Goal: Task Accomplishment & Management: Manage account settings

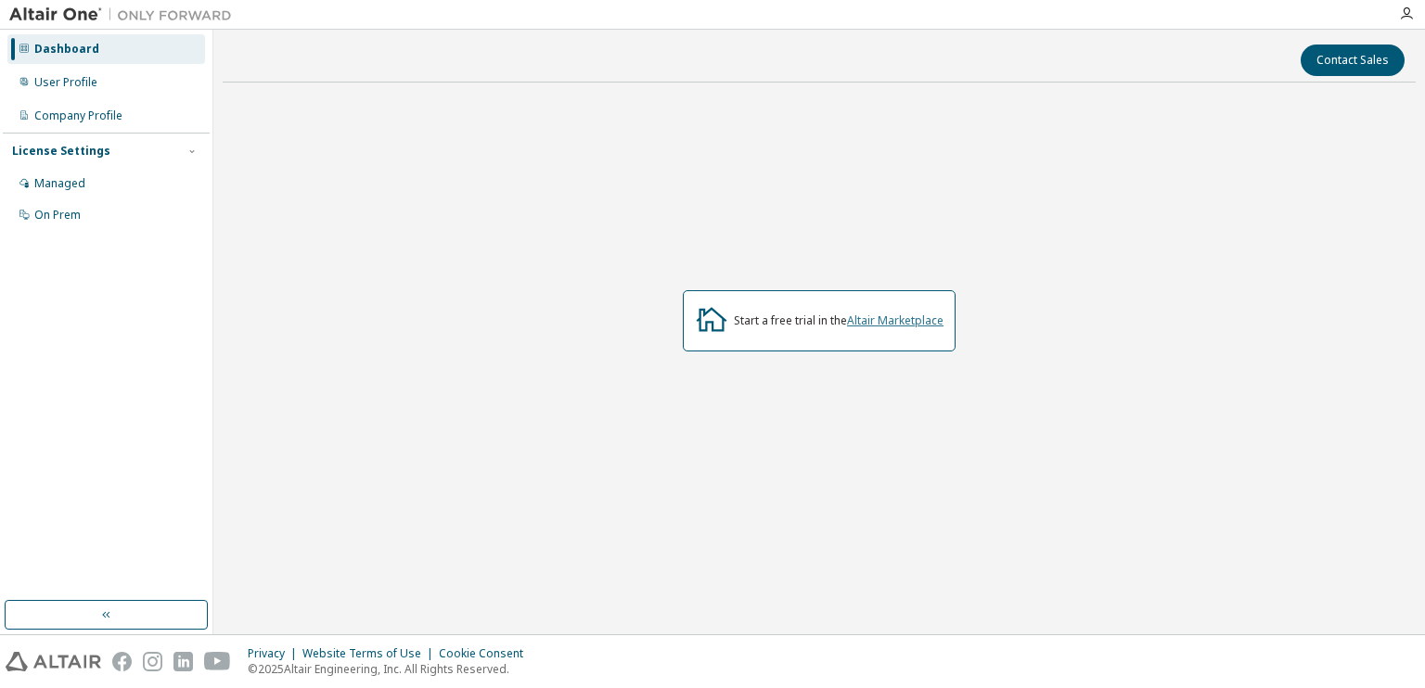
click at [910, 325] on link "Altair Marketplace" at bounding box center [895, 321] width 96 height 16
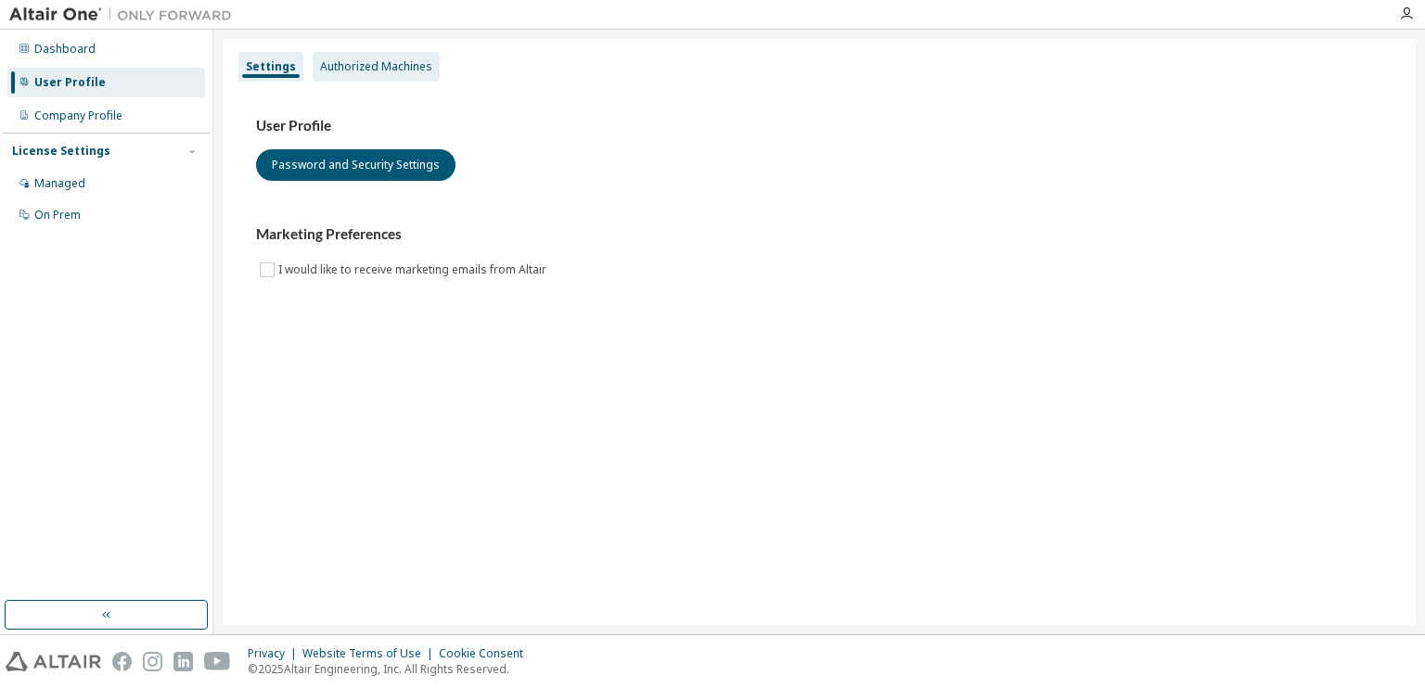
click at [391, 71] on div "Authorized Machines" at bounding box center [376, 66] width 112 height 15
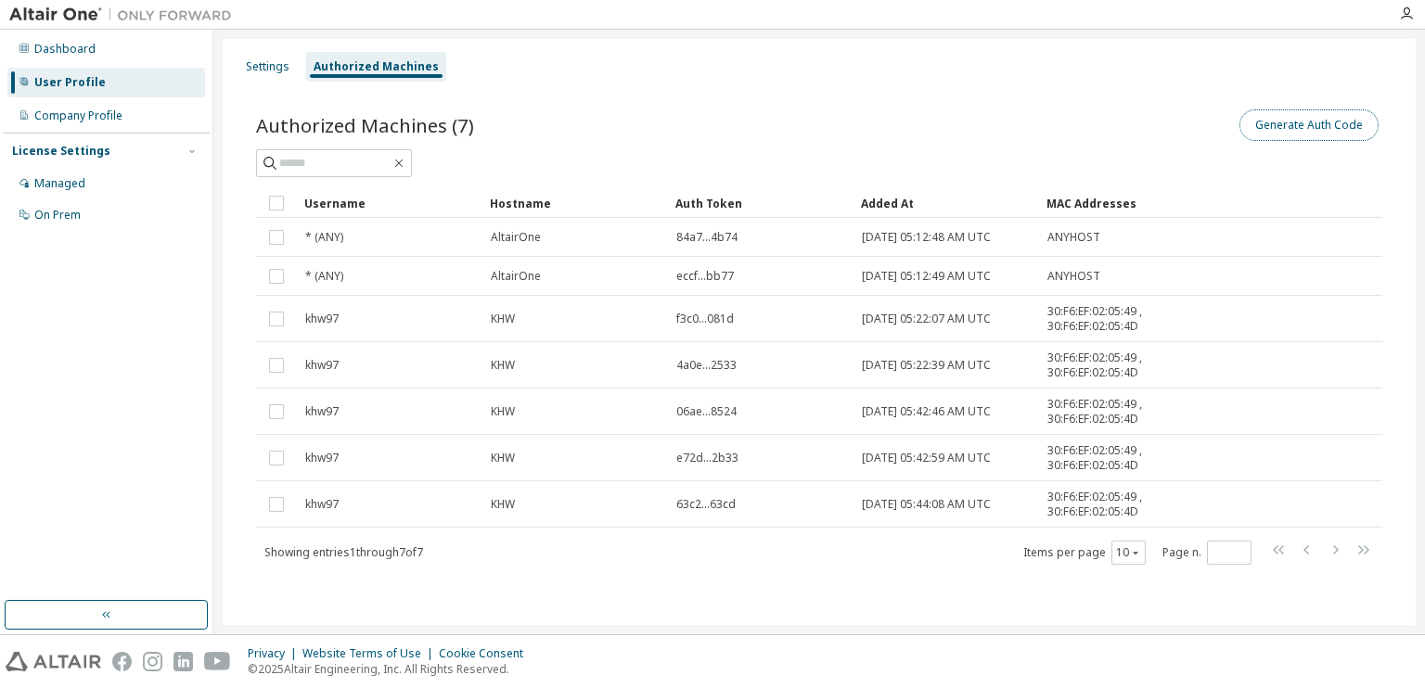
click at [1299, 116] on button "Generate Auth Code" at bounding box center [1308, 125] width 139 height 32
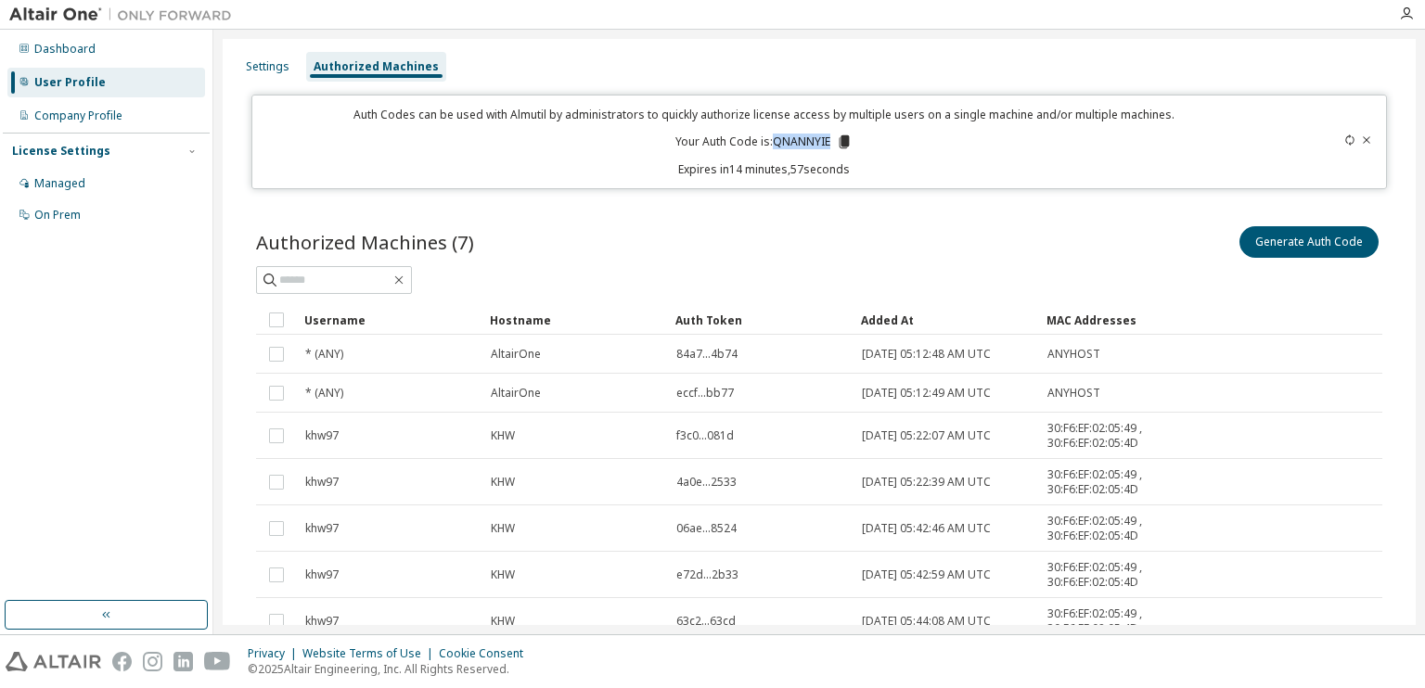
drag, startPoint x: 771, startPoint y: 140, endPoint x: 824, endPoint y: 143, distance: 52.9
click at [824, 143] on p "Your Auth Code is: QNANNYIE" at bounding box center [763, 142] width 177 height 17
copy p "QNANNYIE"
click at [478, 205] on div "Authorized Machines (7) Generate Auth Code Clear Load Save Save As Field Operat…" at bounding box center [819, 465] width 1171 height 531
click at [49, 10] on img at bounding box center [125, 15] width 232 height 19
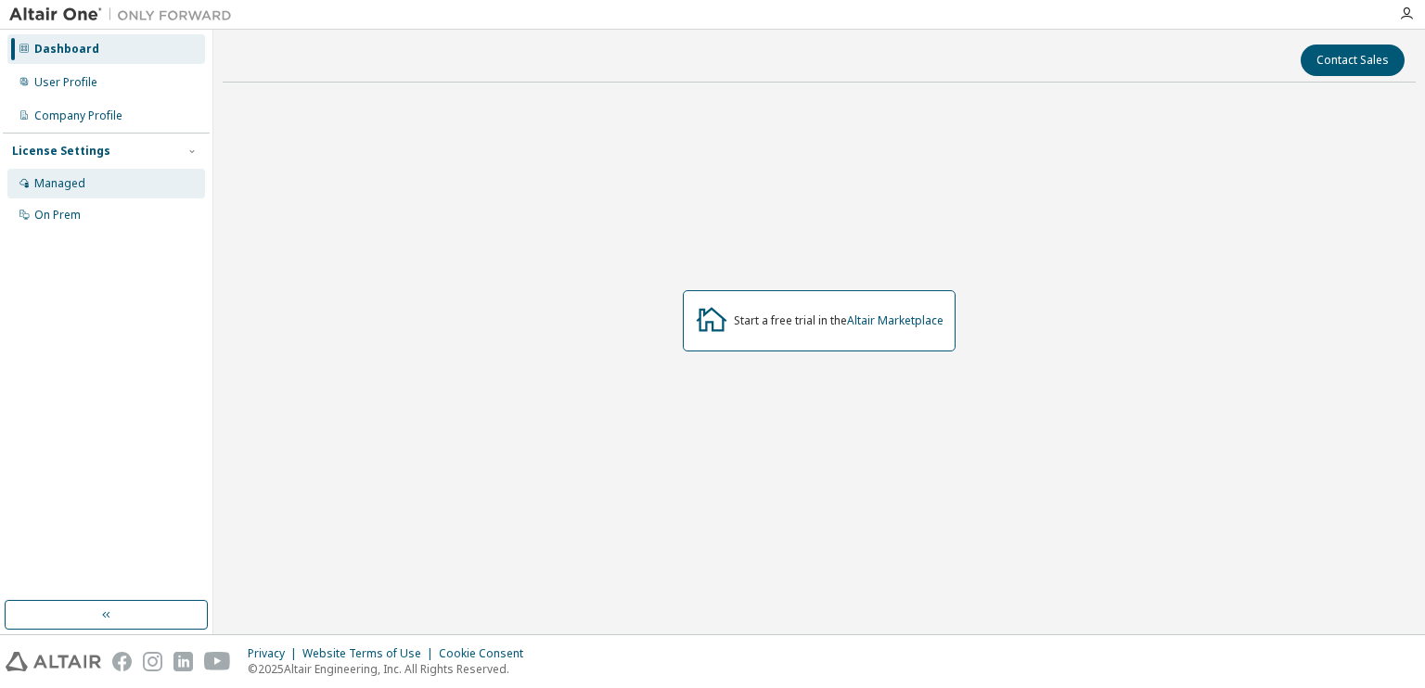
click at [76, 180] on div "Managed" at bounding box center [59, 183] width 51 height 15
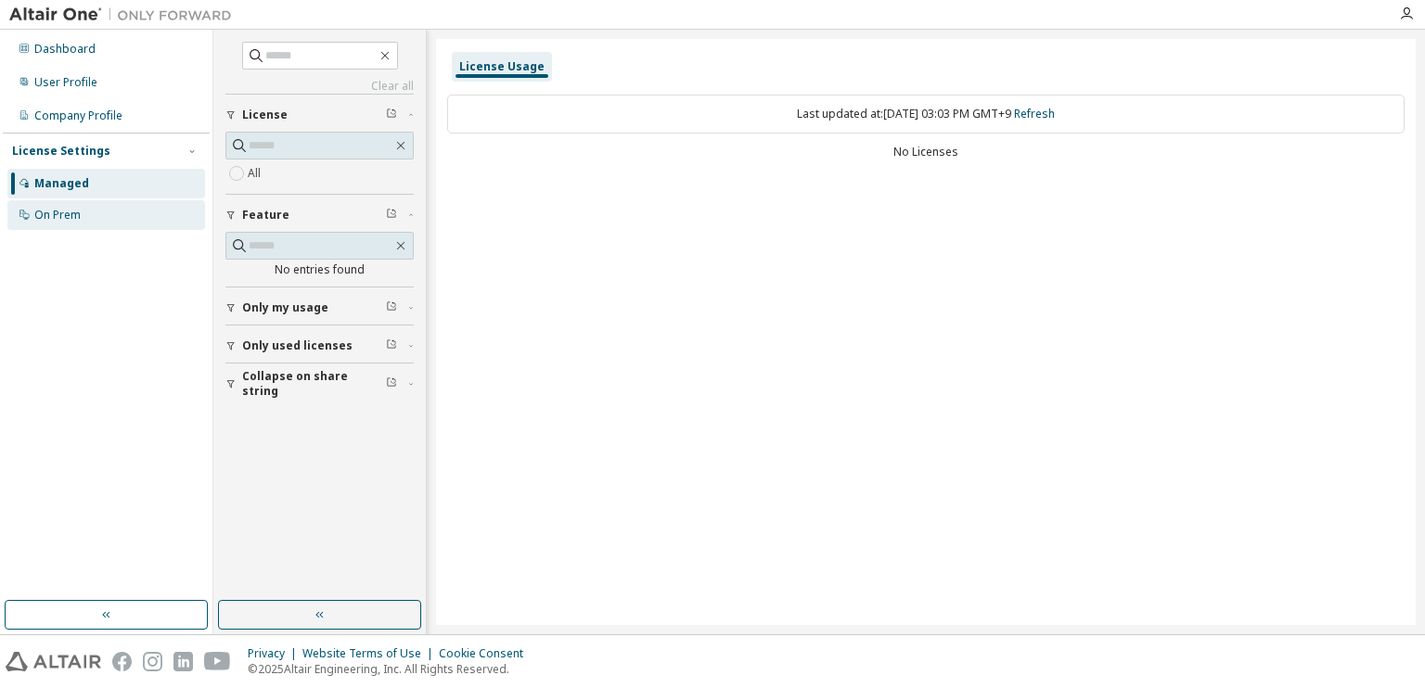
click at [96, 221] on div "On Prem" at bounding box center [106, 215] width 198 height 30
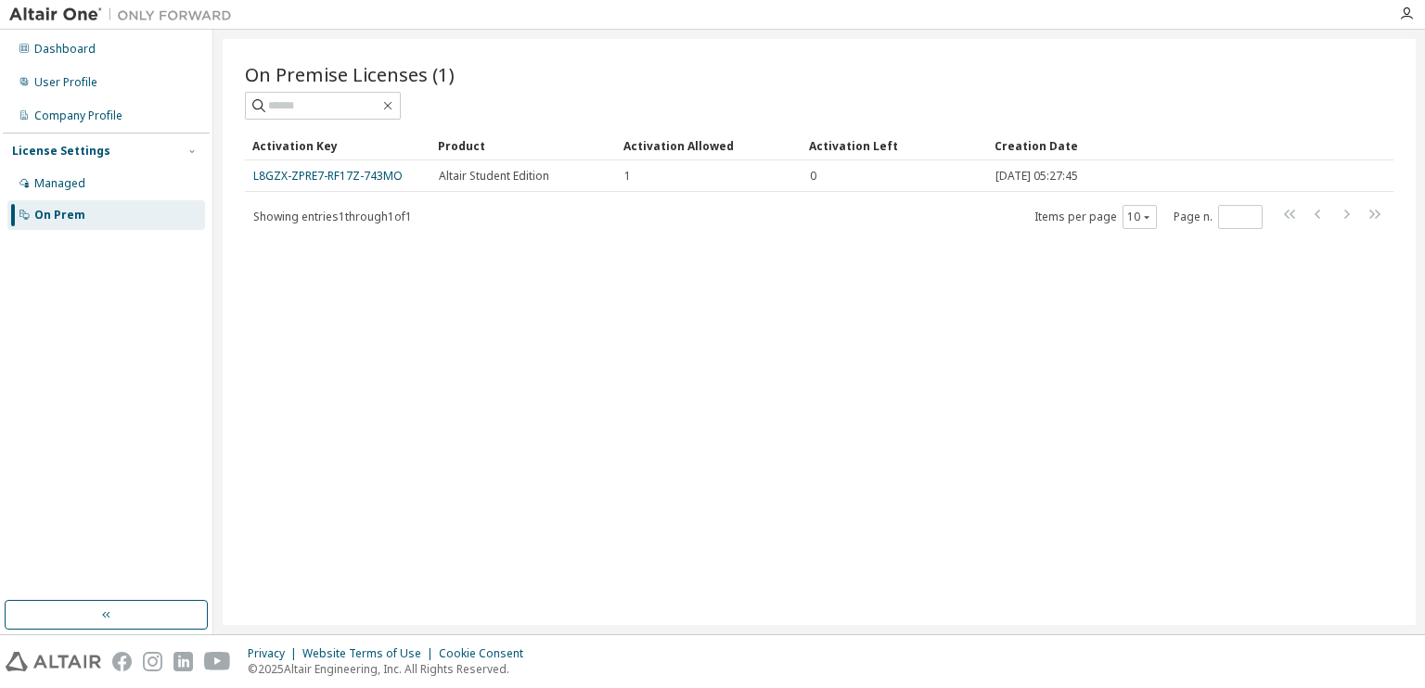
click at [336, 445] on div "On Premise Licenses (1) Clear Load Save Save As Field Operator Value Select fil…" at bounding box center [819, 332] width 1193 height 586
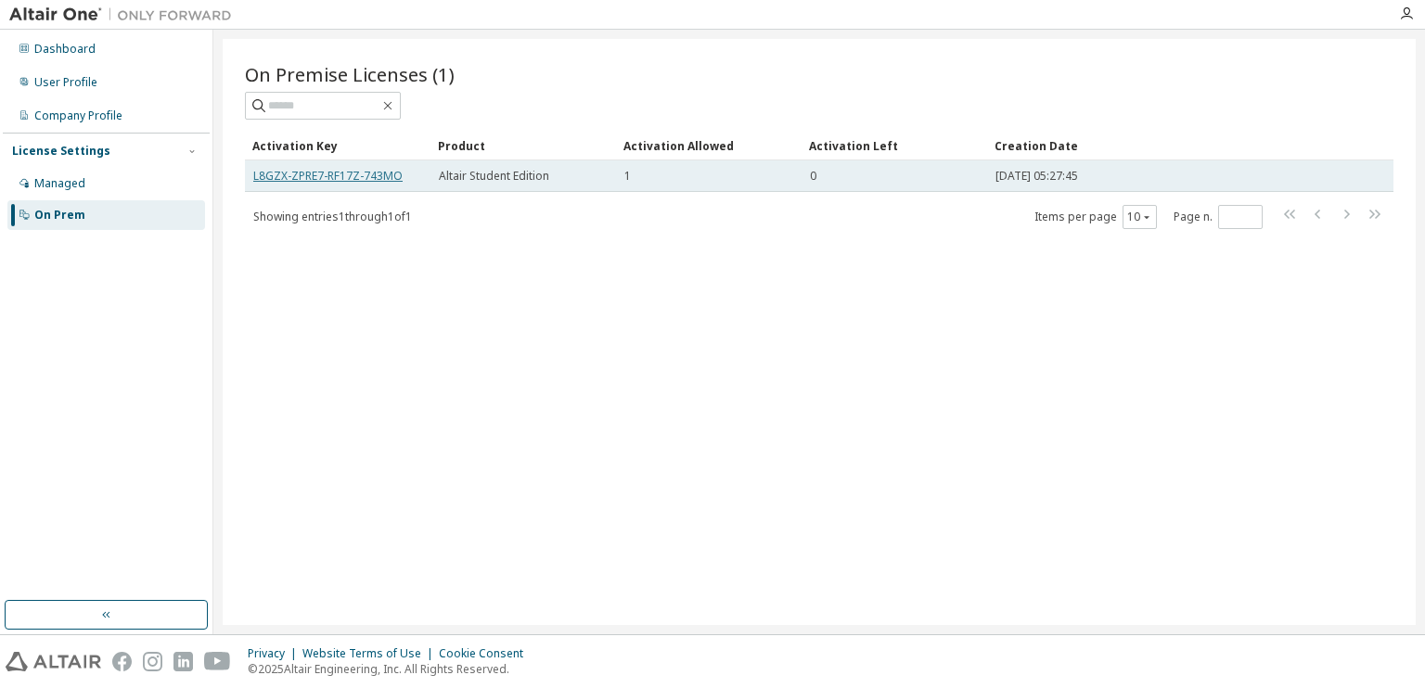
click at [344, 172] on link "L8GZX-ZPRE7-RF17Z-743MO" at bounding box center [327, 176] width 149 height 16
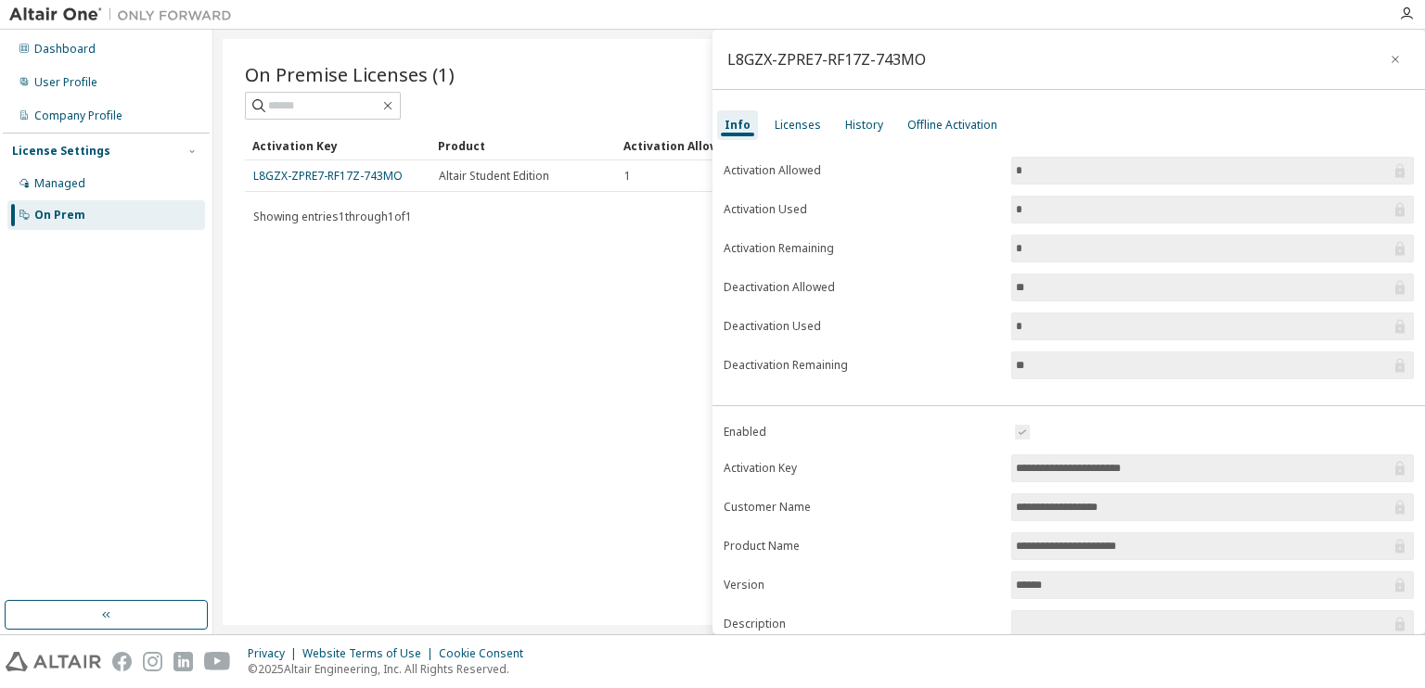
click at [824, 130] on div "Info Licenses History Offline Activation" at bounding box center [1068, 125] width 712 height 33
click at [812, 127] on div "Licenses" at bounding box center [798, 125] width 46 height 15
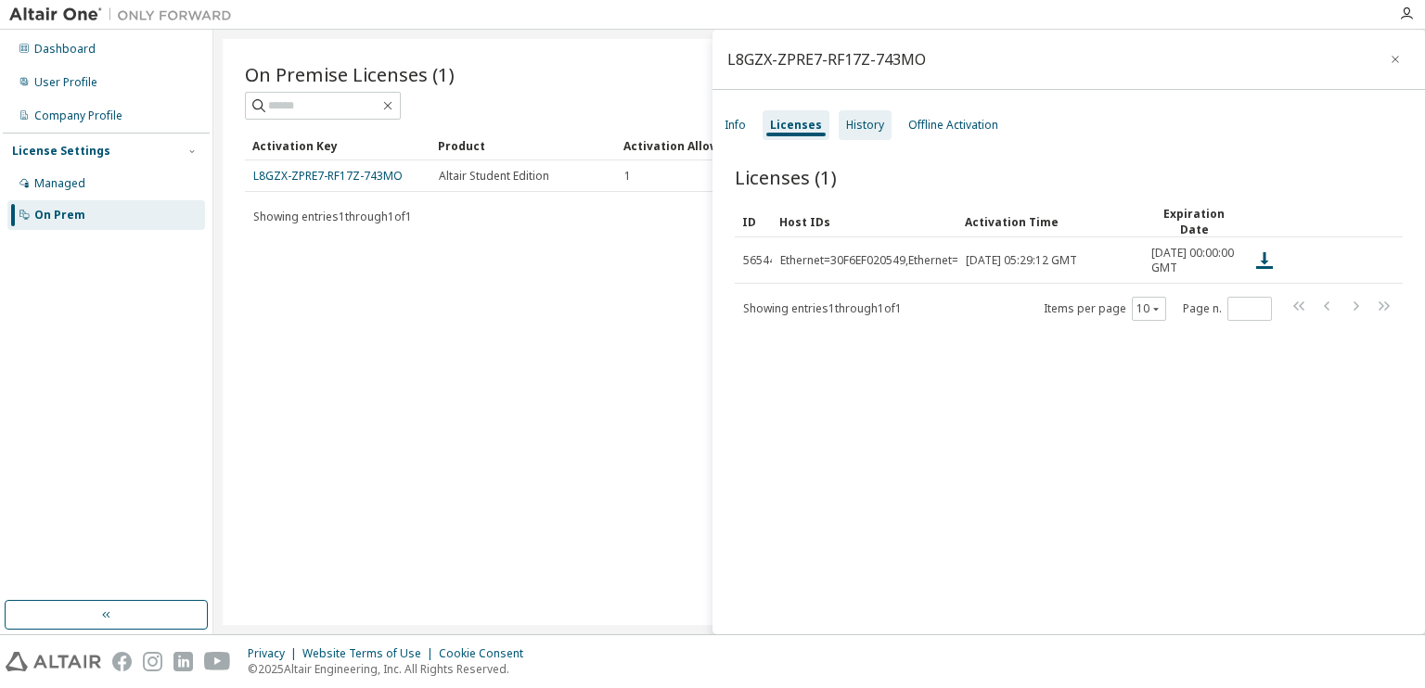
click at [883, 125] on div "History" at bounding box center [865, 125] width 53 height 30
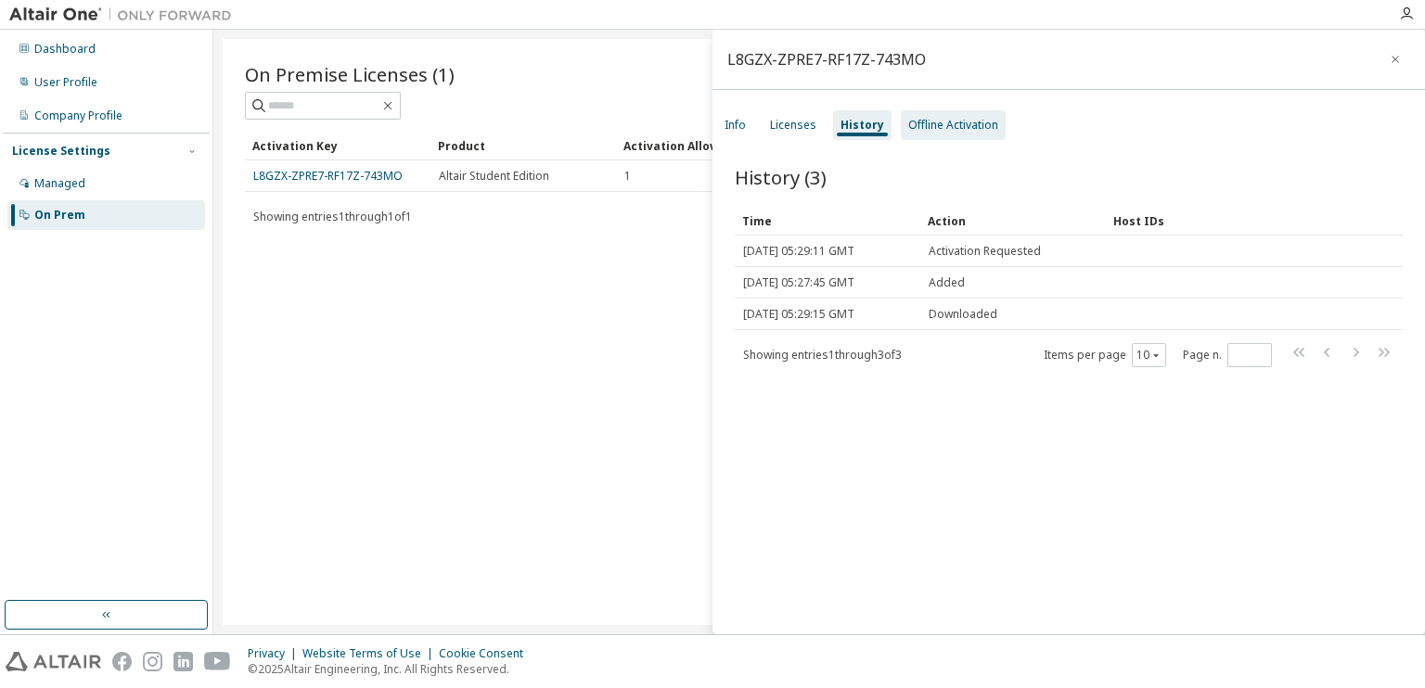
click at [983, 132] on div "Offline Activation" at bounding box center [953, 125] width 90 height 15
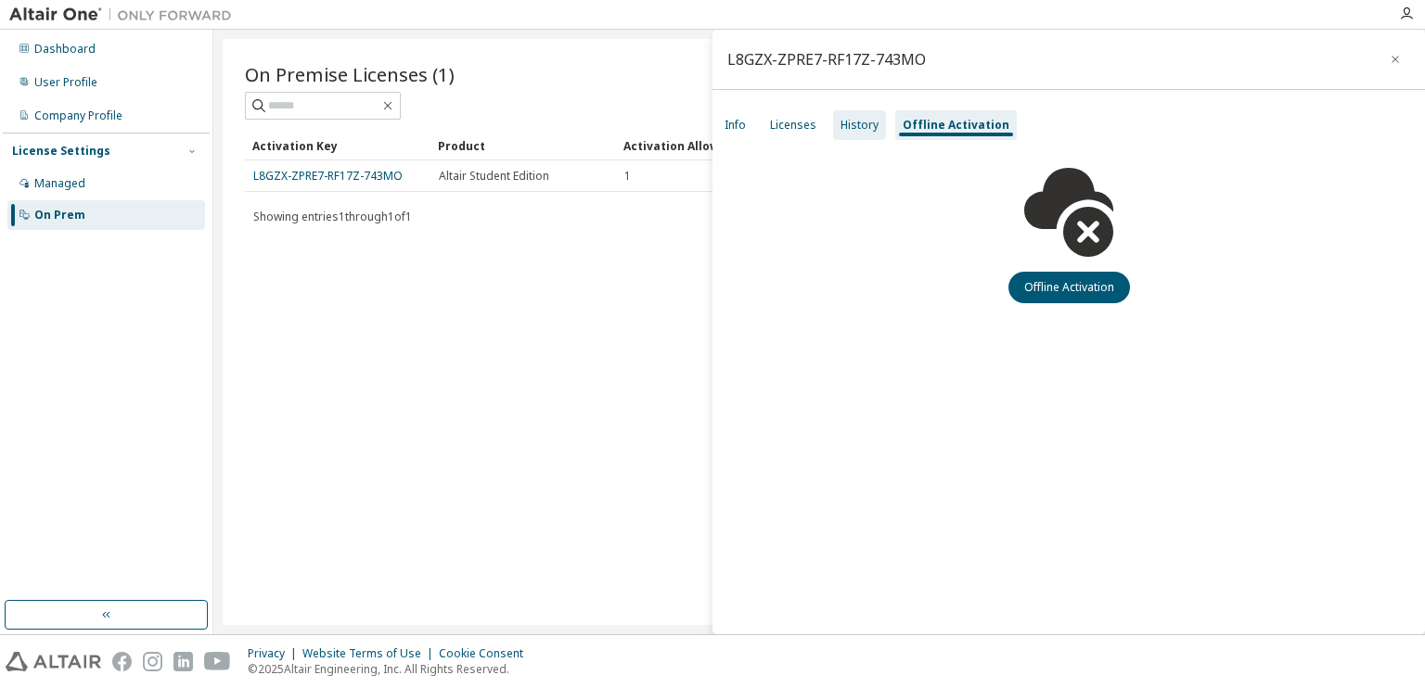
click at [872, 125] on div "History" at bounding box center [859, 125] width 38 height 15
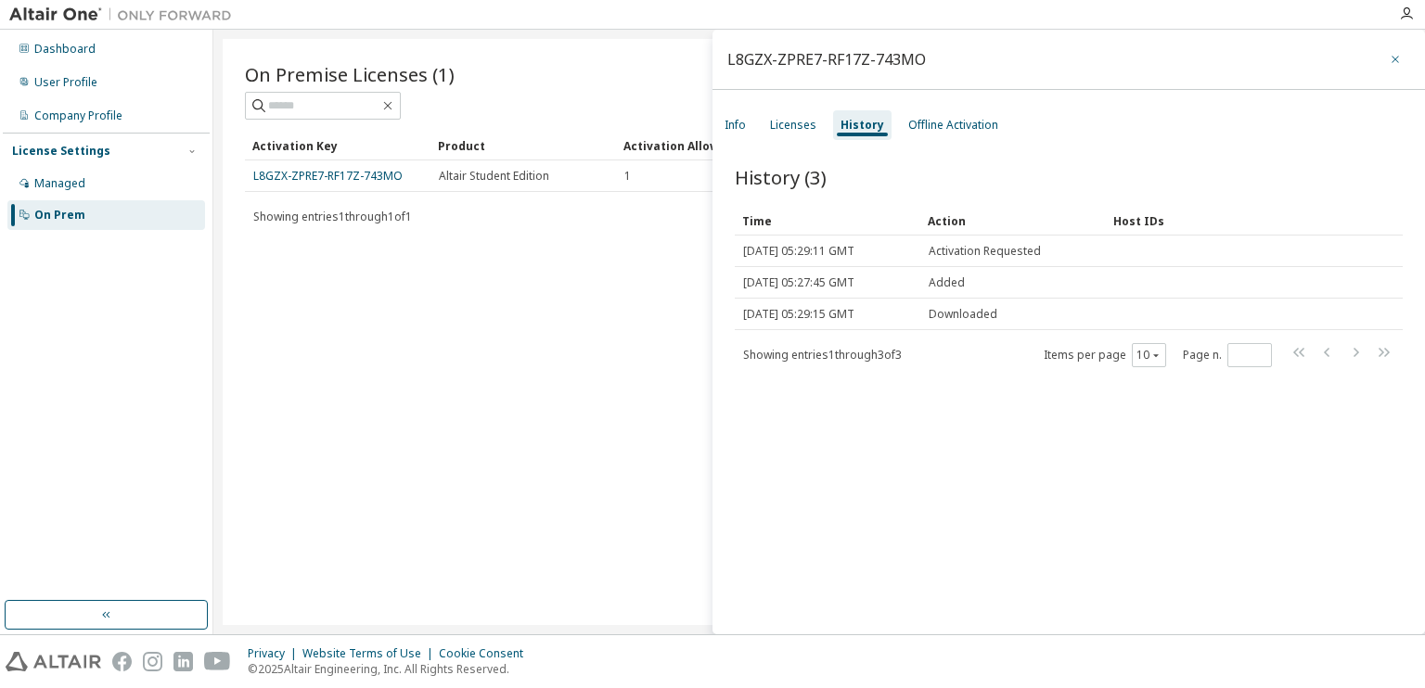
click at [1389, 55] on icon "button" at bounding box center [1395, 59] width 13 height 15
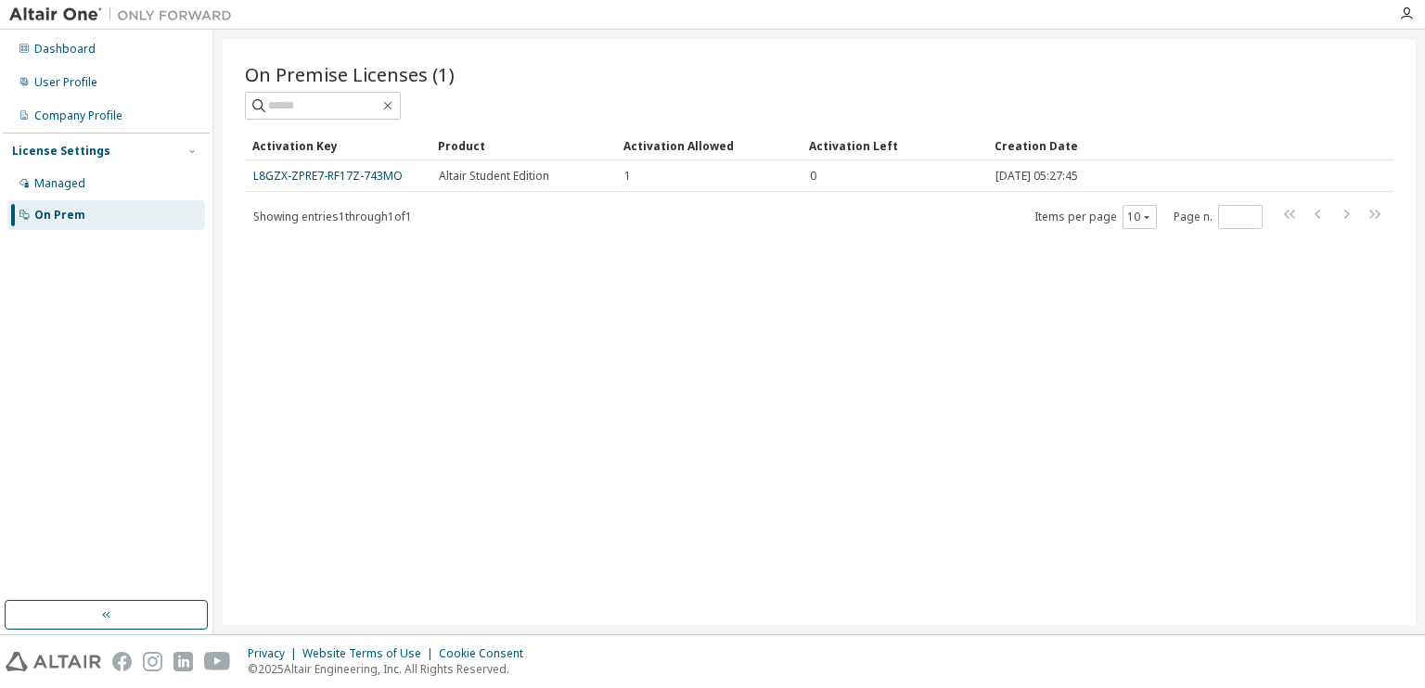
click at [0, 196] on div "Dashboard User Profile Company Profile License Settings Managed On Prem" at bounding box center [106, 332] width 213 height 605
click at [56, 93] on div "User Profile" at bounding box center [106, 83] width 198 height 30
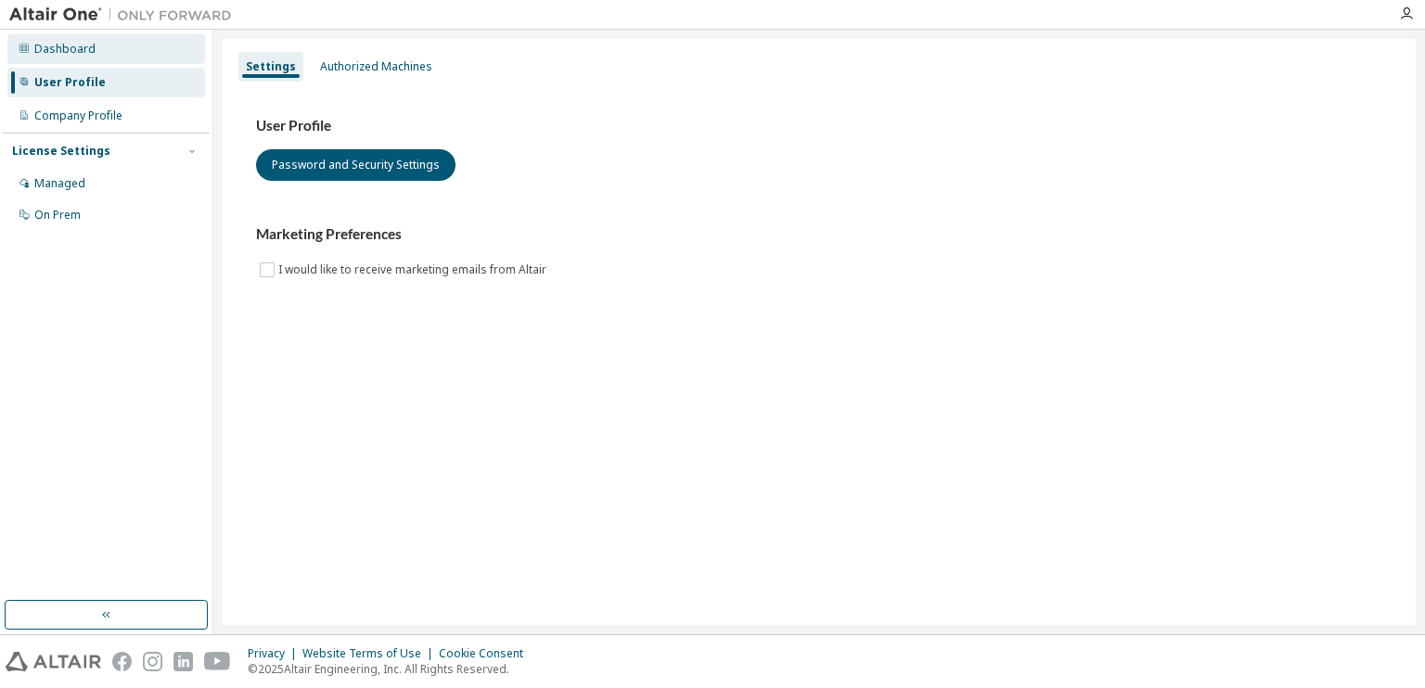
click at [65, 58] on div "Dashboard" at bounding box center [106, 49] width 198 height 30
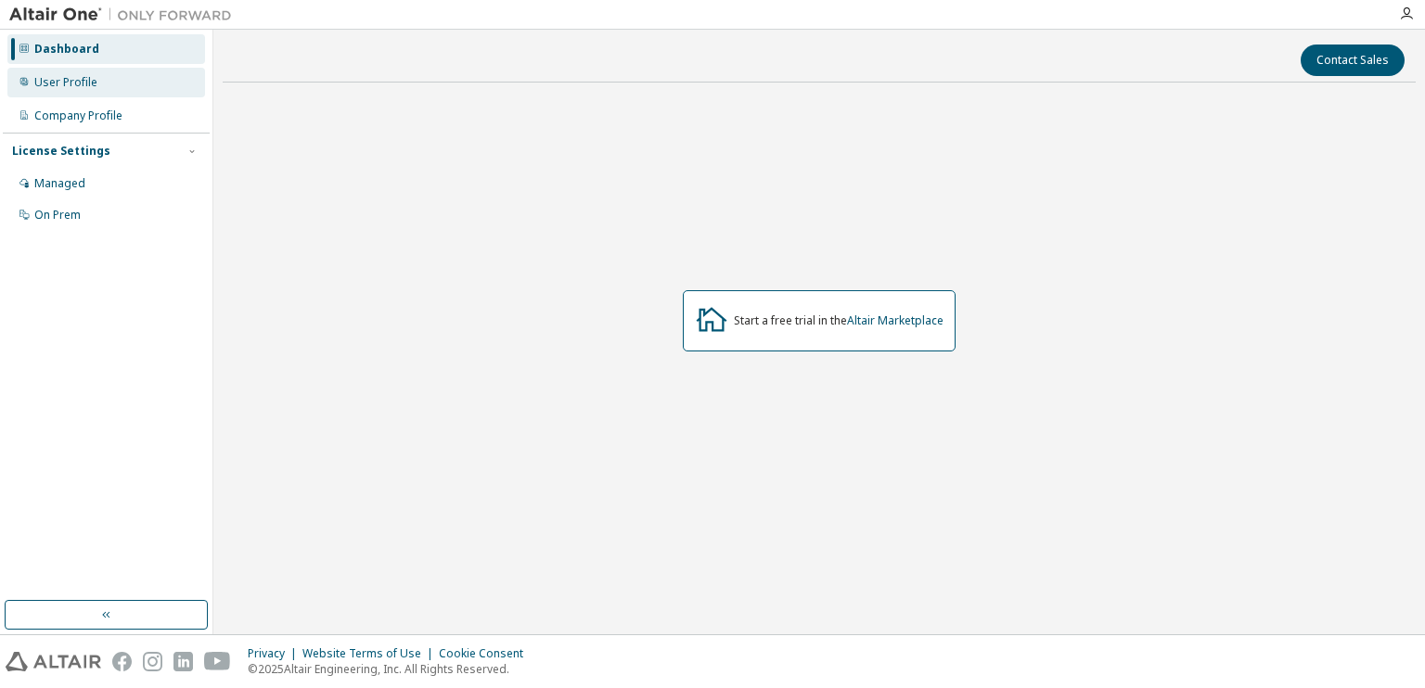
click at [88, 81] on div "User Profile" at bounding box center [65, 82] width 63 height 15
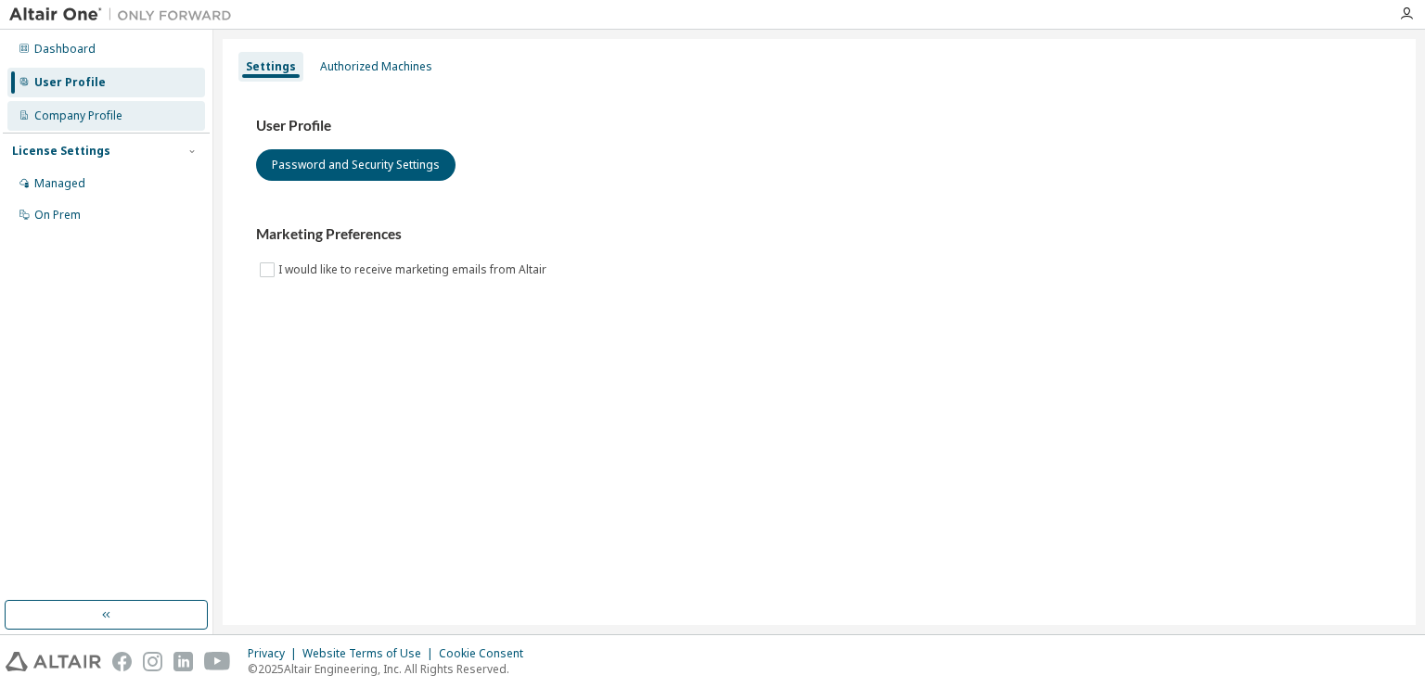
click at [76, 114] on div "Company Profile" at bounding box center [78, 116] width 88 height 15
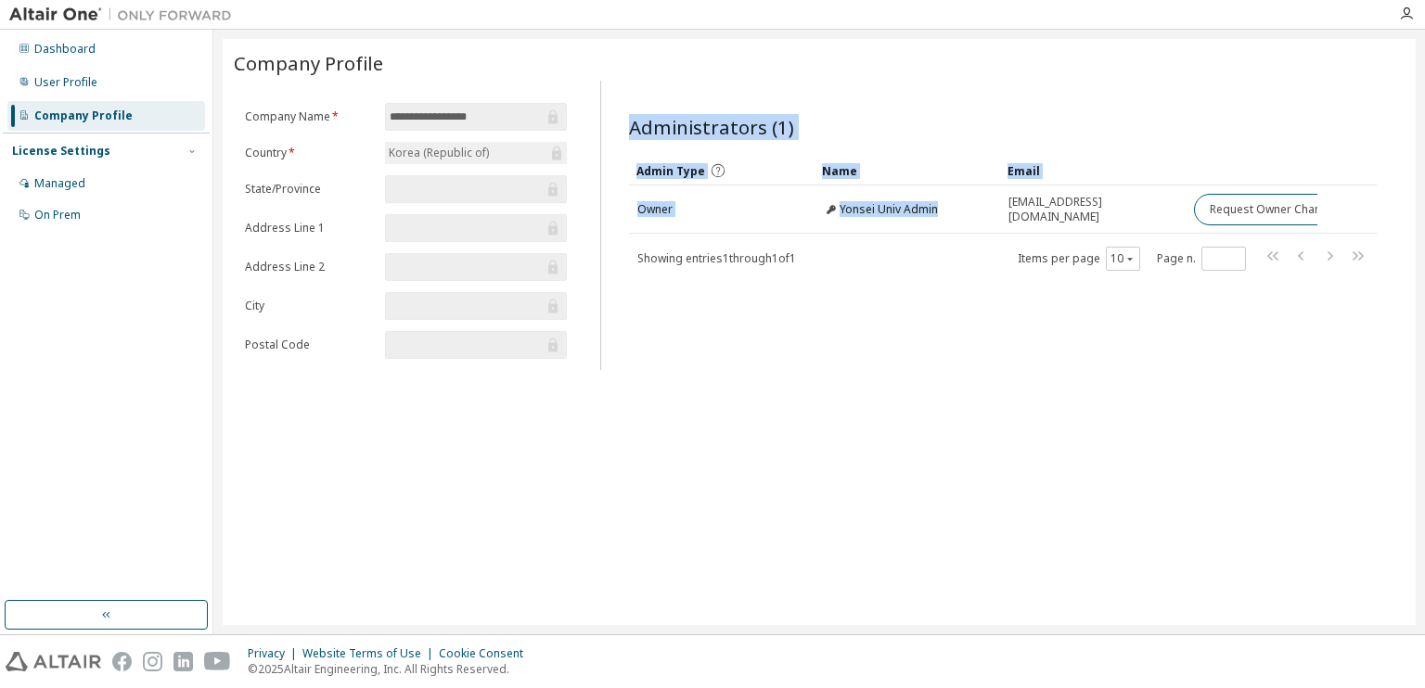
drag, startPoint x: 991, startPoint y: 219, endPoint x: 1421, endPoint y: 237, distance: 430.8
click at [1424, 237] on div "**********" at bounding box center [818, 332] width 1211 height 605
click at [1031, 319] on div "Administrators (1) Clear Load Save Save As Field Operator Value Select filter S…" at bounding box center [1003, 231] width 792 height 278
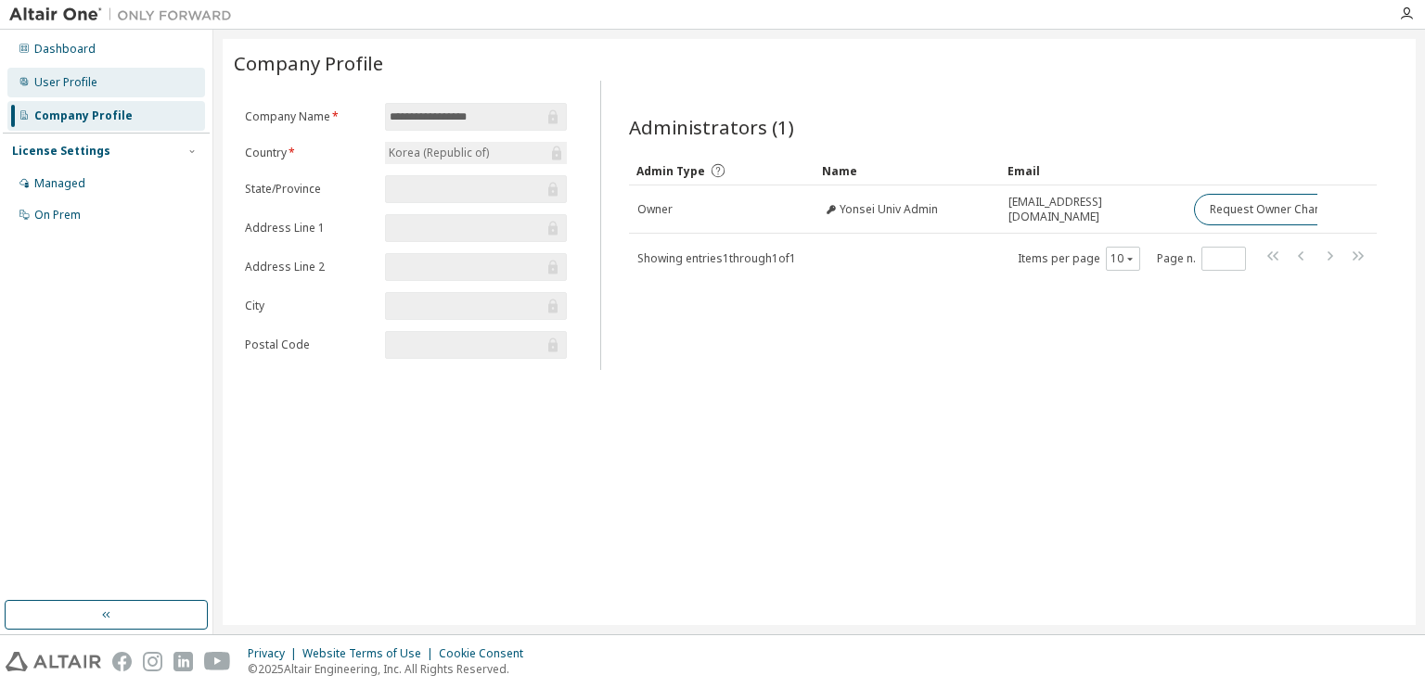
click at [75, 90] on div "User Profile" at bounding box center [106, 83] width 198 height 30
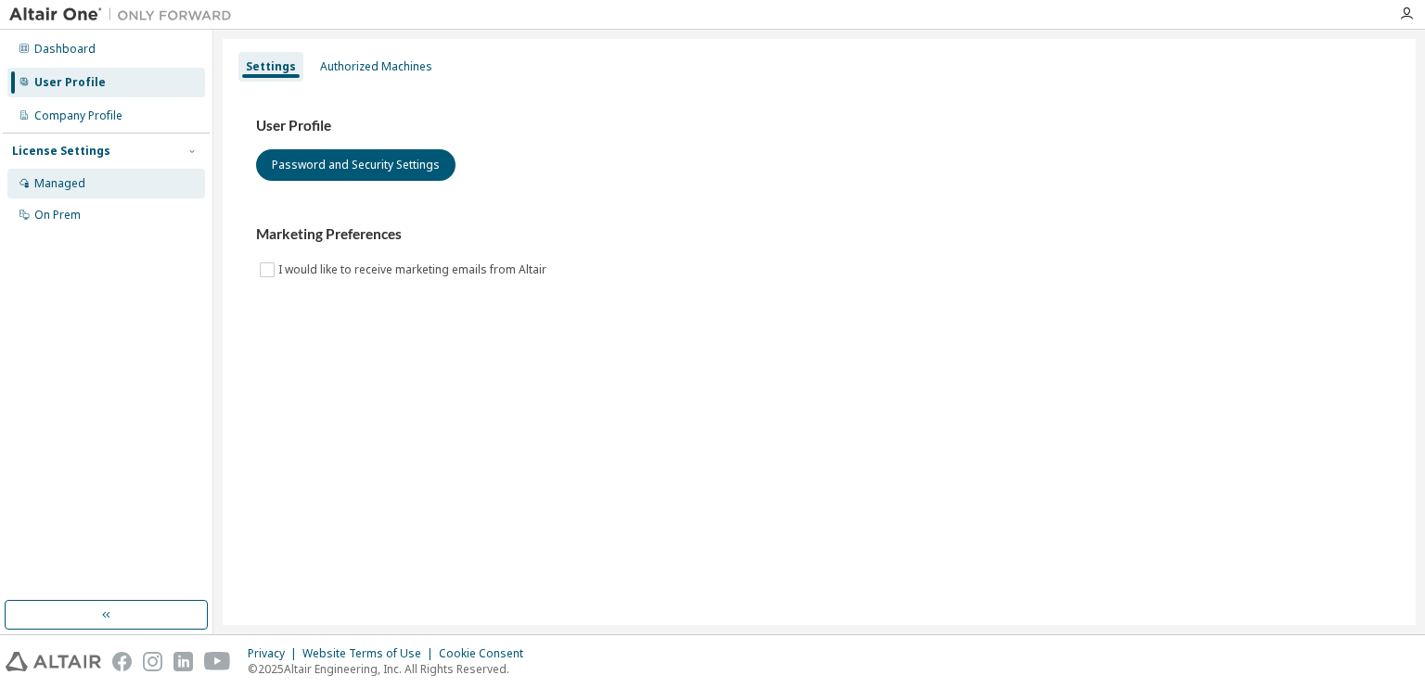
click at [57, 176] on div "Managed" at bounding box center [59, 183] width 51 height 15
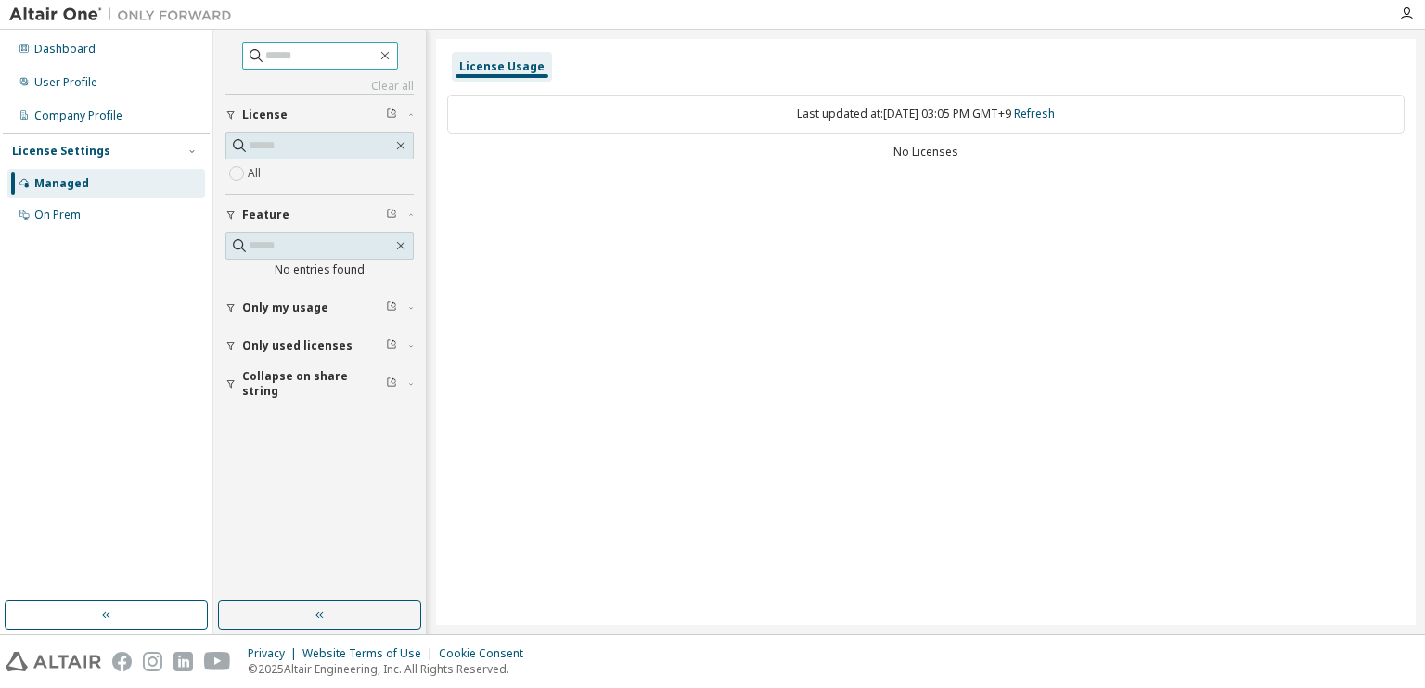
click at [317, 57] on input "text" at bounding box center [320, 55] width 111 height 19
type input "*"
click at [371, 314] on button "Only my usage" at bounding box center [319, 308] width 188 height 41
click at [359, 310] on div "Only my usage" at bounding box center [325, 308] width 166 height 15
click at [89, 203] on div "On Prem" at bounding box center [106, 215] width 198 height 30
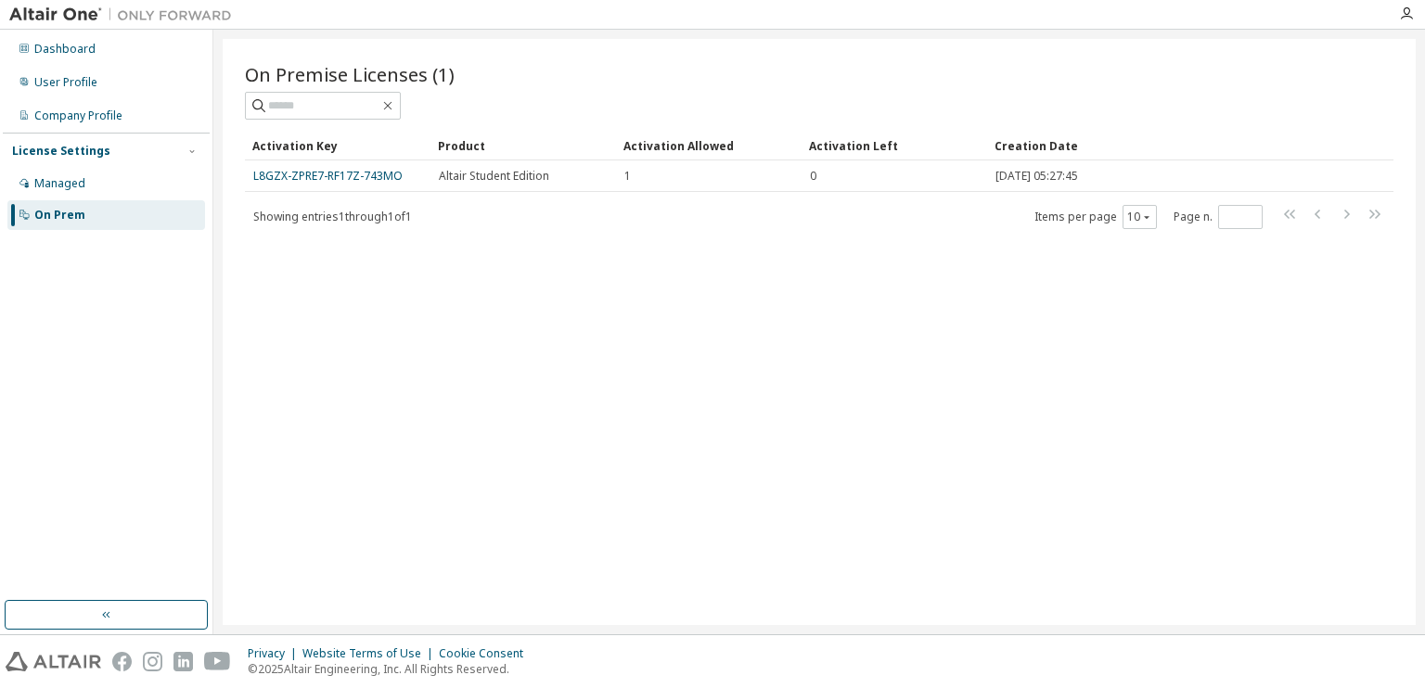
click at [210, 311] on div "Dashboard User Profile Company Profile License Settings Managed On Prem" at bounding box center [106, 332] width 213 height 605
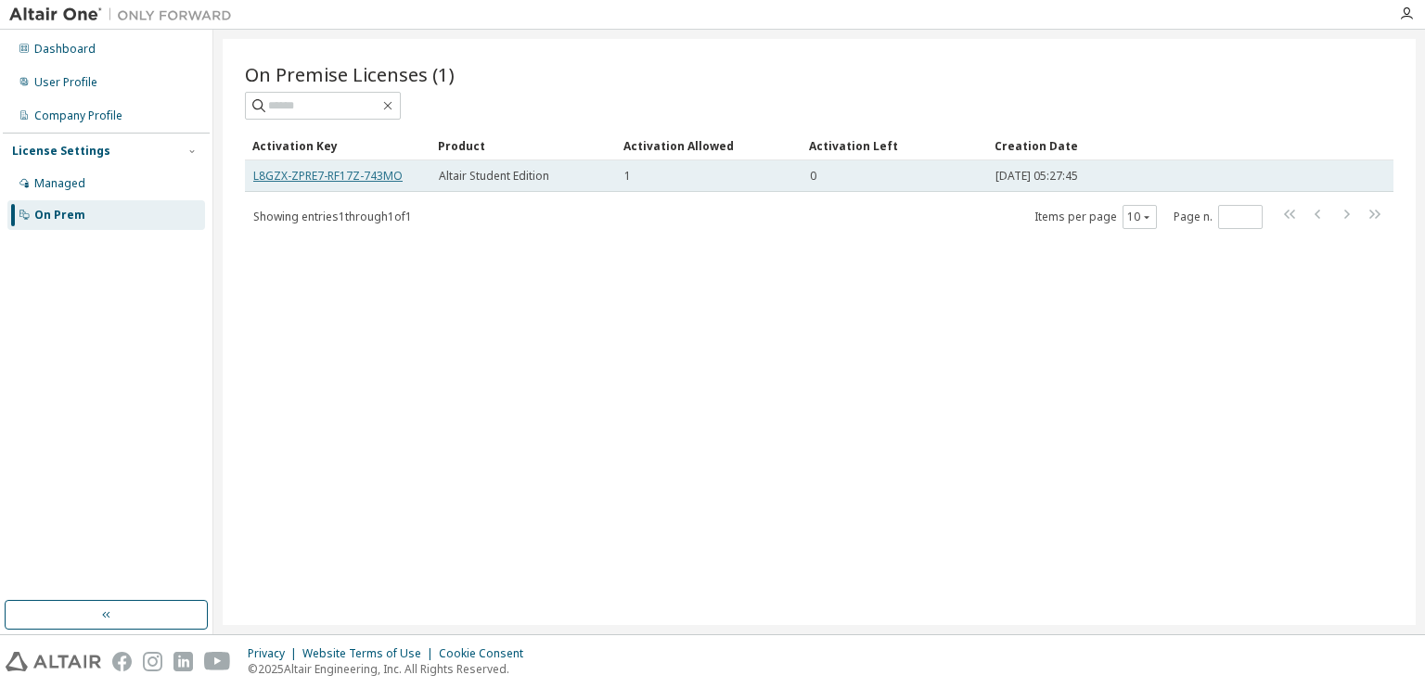
click at [366, 176] on link "L8GZX-ZPRE7-RF17Z-743MO" at bounding box center [327, 176] width 149 height 16
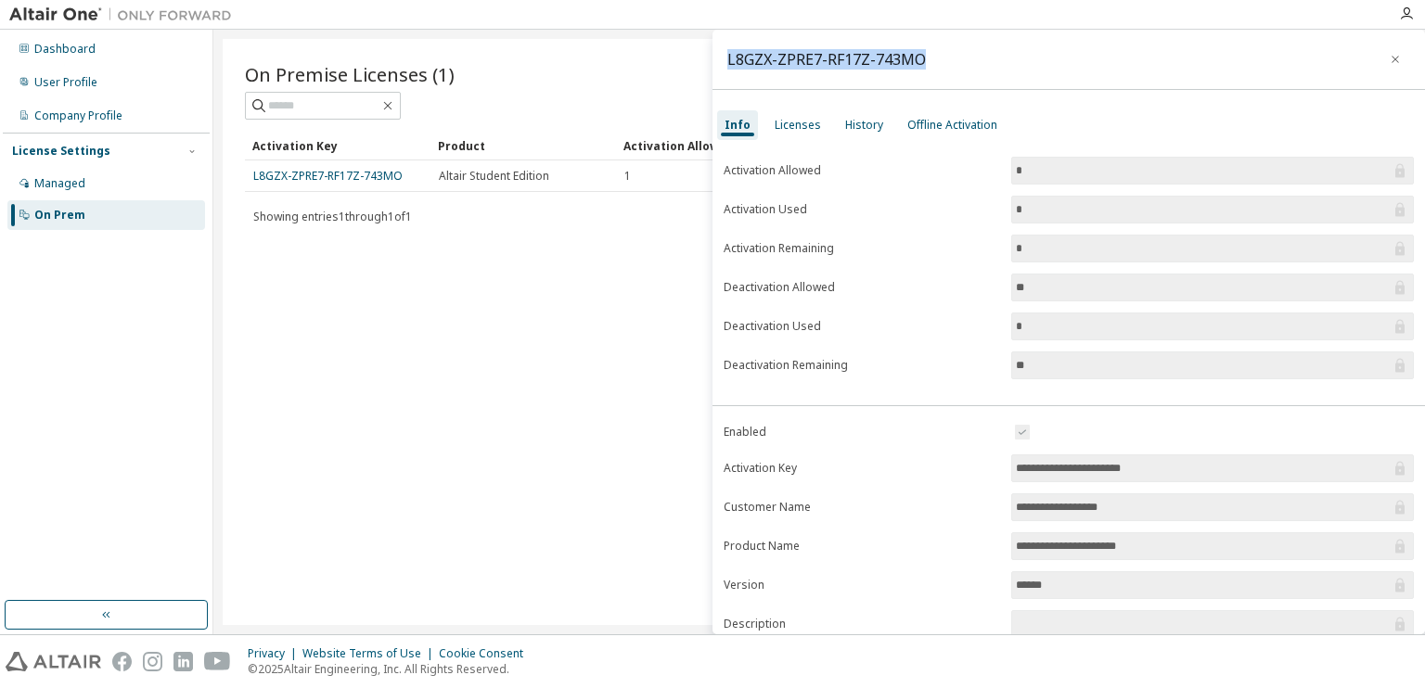
drag, startPoint x: 928, startPoint y: 54, endPoint x: 724, endPoint y: 54, distance: 205.0
click at [724, 54] on div "L8GZX-ZPRE7-RF17Z-743MO" at bounding box center [1068, 60] width 712 height 60
copy div "L8GZX-ZPRE7-RF17Z-743MO"
